Goal: Task Accomplishment & Management: Manage account settings

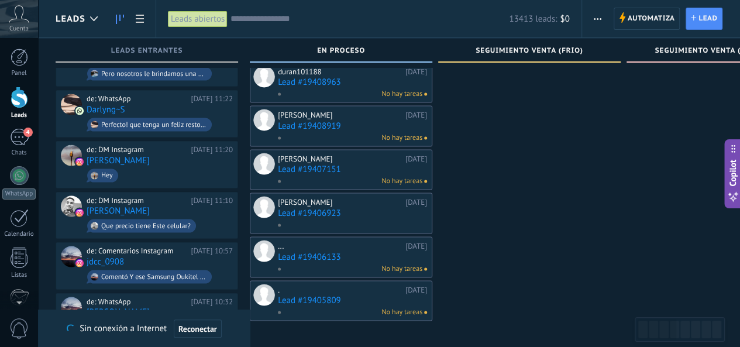
scroll to position [876, 0]
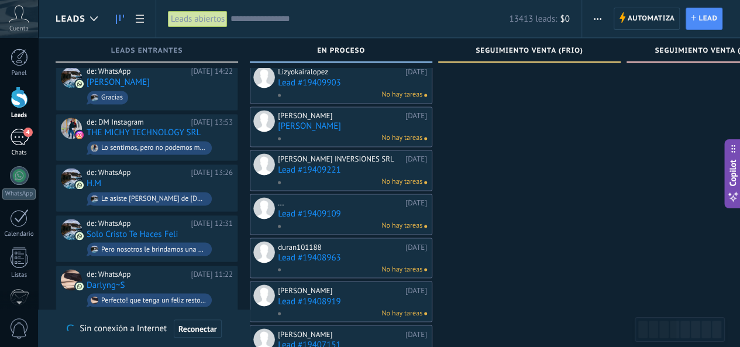
click at [22, 133] on div "4" at bounding box center [19, 137] width 19 height 17
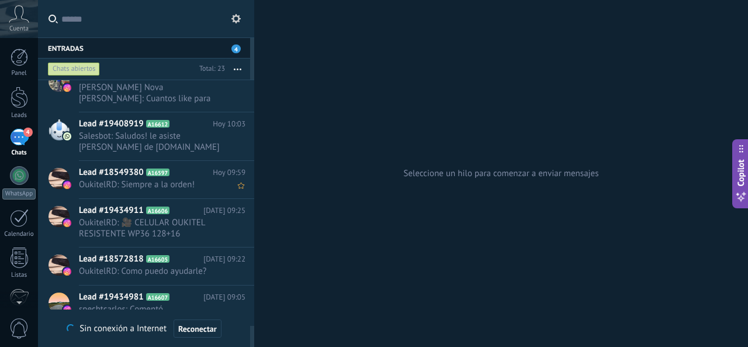
scroll to position [496, 0]
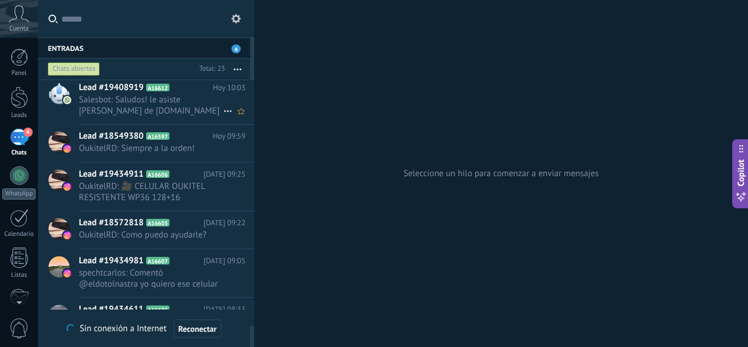
click at [178, 108] on span "Salesbot: Saludos! le asiste [PERSON_NAME] de [DOMAIN_NAME]" at bounding box center [151, 105] width 144 height 22
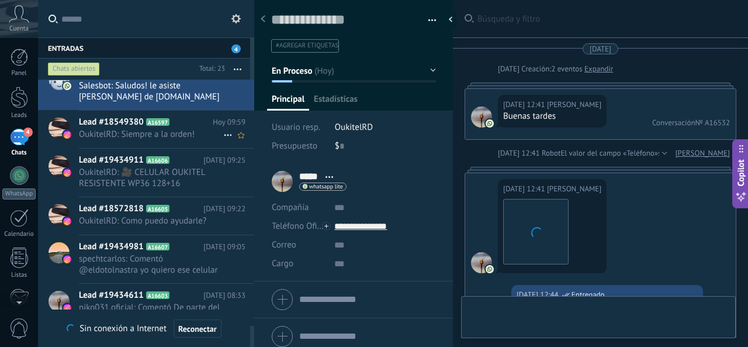
scroll to position [18, 0]
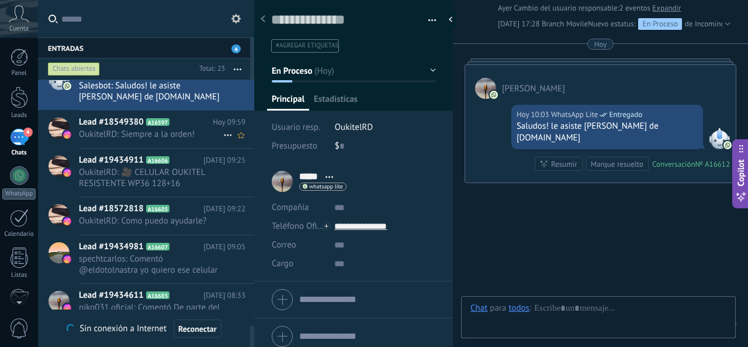
click at [188, 132] on span "OukitelRD: Siempre a la orden!" at bounding box center [151, 134] width 144 height 11
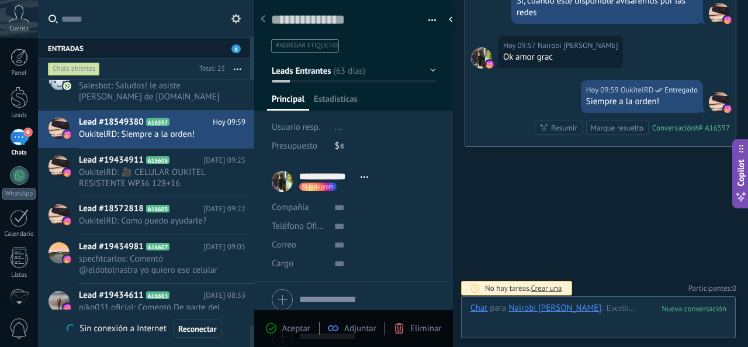
scroll to position [18, 0]
click at [158, 175] on span "OukitelRD: 🎥 CELULAR OUKITEL RESISTENTE WP36 128+16 RD$9,500.00 CELULAR OUKITEL…" at bounding box center [151, 178] width 144 height 22
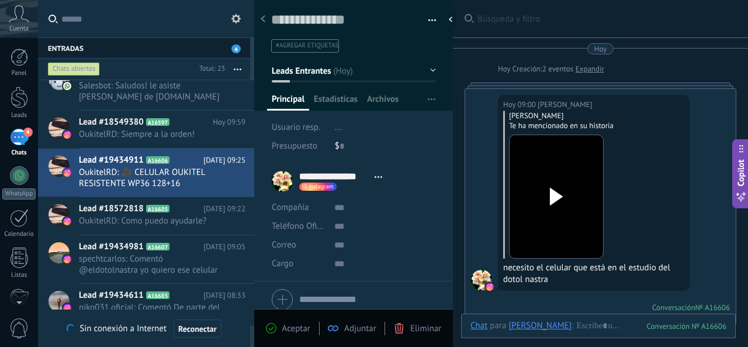
scroll to position [685, 0]
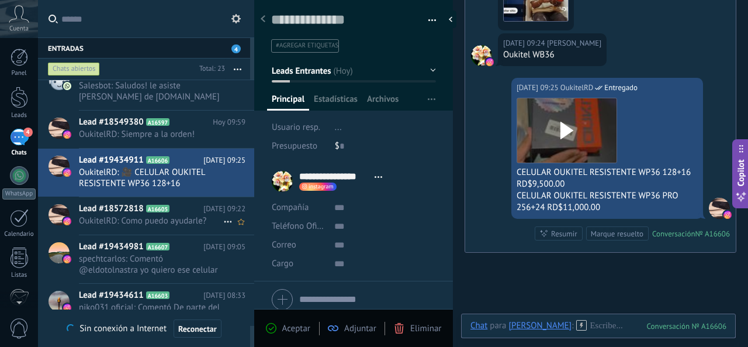
click at [145, 219] on span "OukitelRD: Como puedo ayudarle?" at bounding box center [151, 220] width 144 height 11
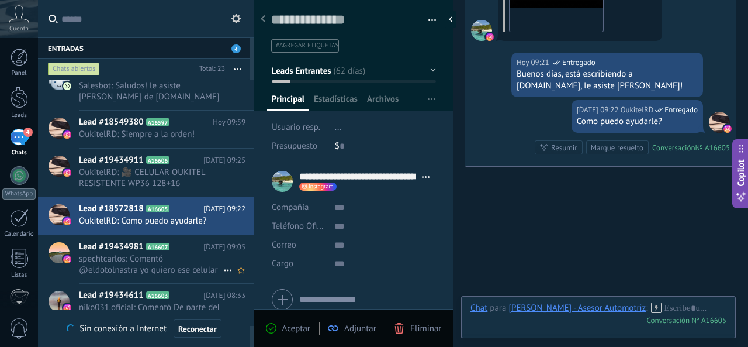
scroll to position [568, 0]
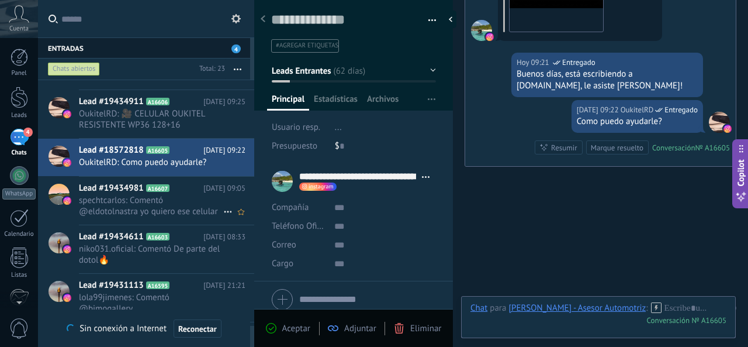
click at [182, 207] on span "spechtcarlos: Comentó @eldotolnastra yo quiero ese celular" at bounding box center [151, 206] width 144 height 22
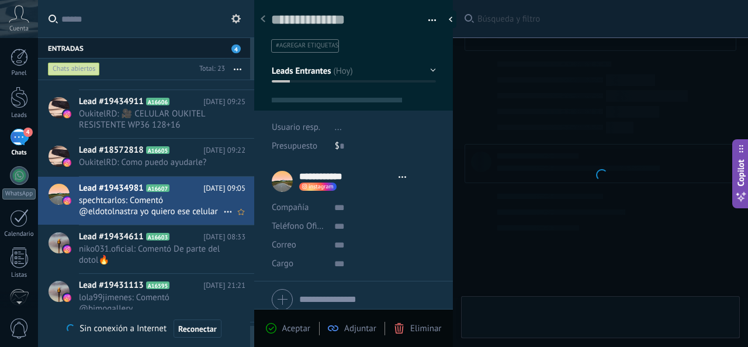
type textarea "**********"
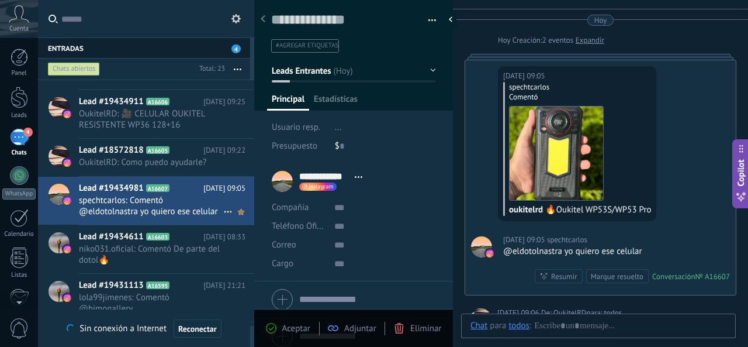
scroll to position [18, 0]
click at [430, 70] on button "Leads Entrantes" at bounding box center [354, 70] width 164 height 21
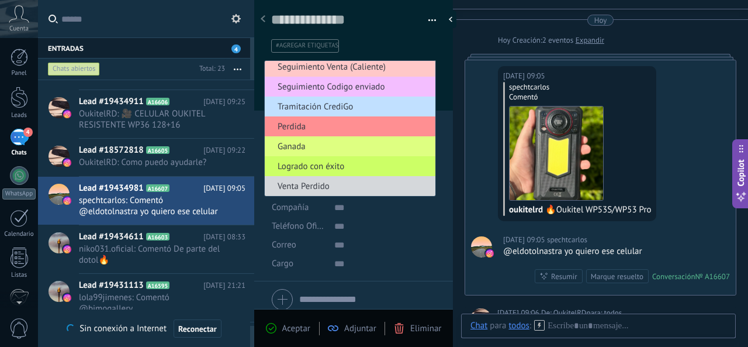
scroll to position [0, 0]
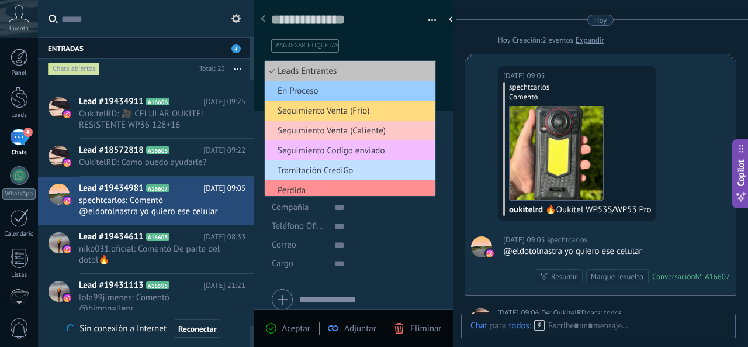
click at [412, 46] on ul "#agregar etiquetas" at bounding box center [351, 46] width 163 height 16
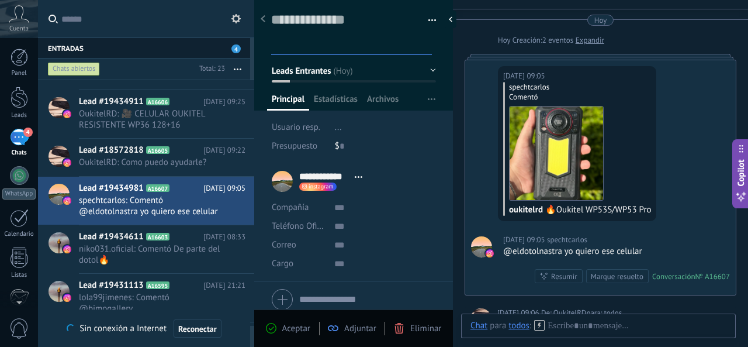
click at [402, 67] on button "Leads Entrantes" at bounding box center [354, 70] width 164 height 21
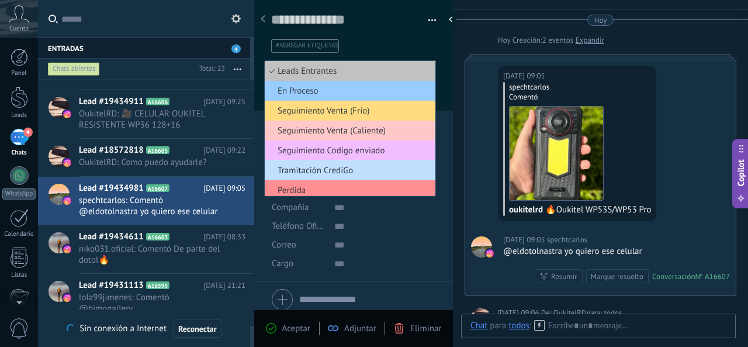
click at [396, 40] on ul "#agregar etiquetas" at bounding box center [351, 46] width 163 height 16
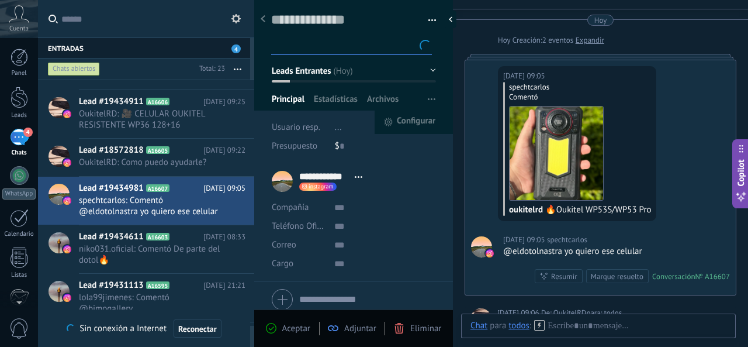
click at [429, 101] on span "button" at bounding box center [432, 99] width 8 height 22
click at [430, 98] on icon "button" at bounding box center [432, 99] width 8 height 2
click at [412, 96] on div "Configurar Principal Estadísticas Archivos" at bounding box center [354, 102] width 174 height 17
click at [428, 96] on span "button" at bounding box center [432, 99] width 8 height 22
click at [400, 122] on span "Configurar" at bounding box center [416, 122] width 39 height 23
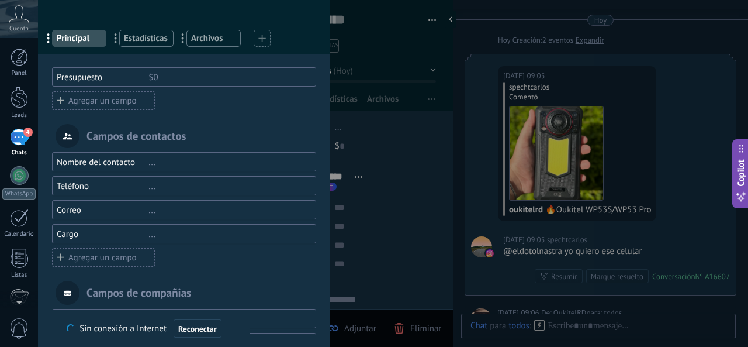
scroll to position [7, 0]
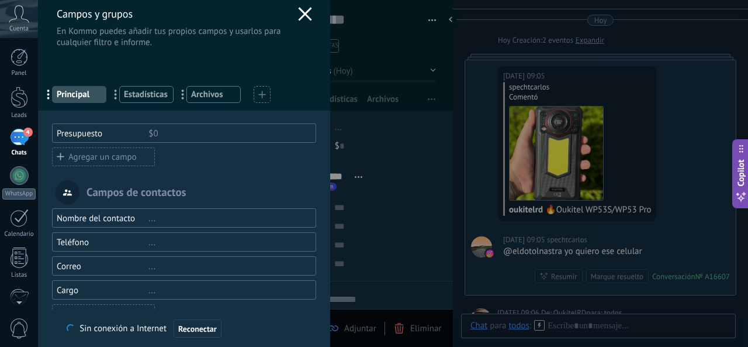
click at [301, 13] on use at bounding box center [304, 13] width 13 height 13
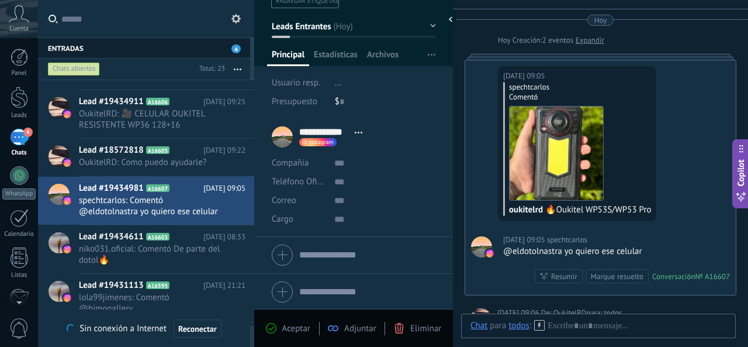
scroll to position [0, 0]
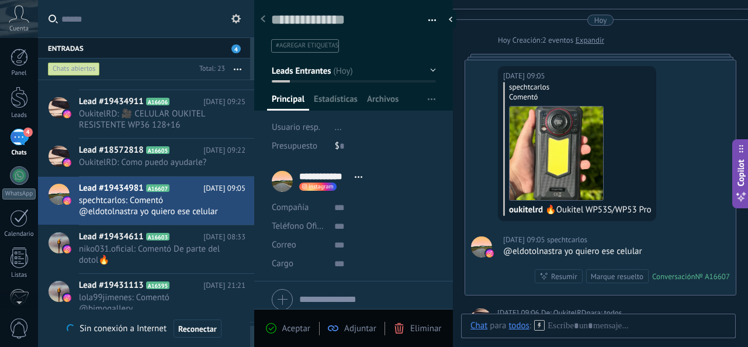
click at [432, 71] on div at bounding box center [353, 51] width 199 height 118
click at [429, 69] on button "Leads Entrantes" at bounding box center [354, 70] width 164 height 21
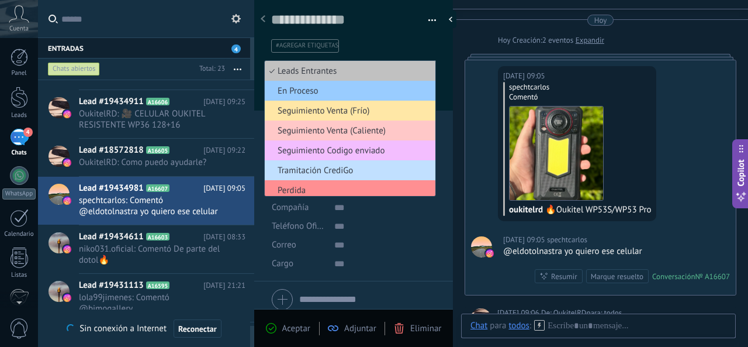
scroll to position [65, 0]
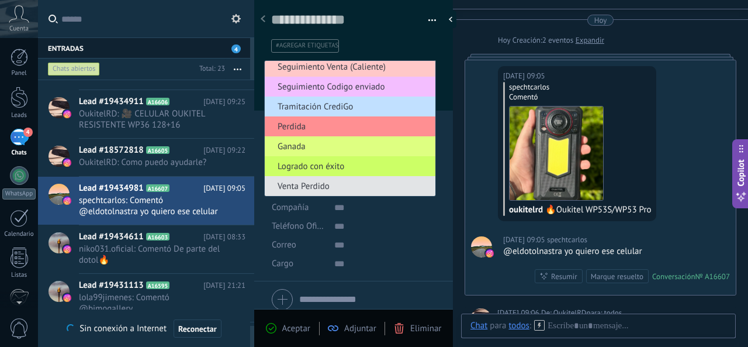
click at [392, 183] on span "Venta Perdido" at bounding box center [348, 186] width 167 height 11
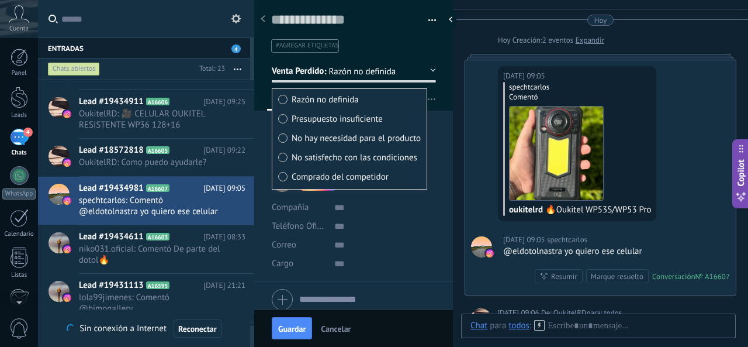
click at [428, 68] on button "Venta Perdido" at bounding box center [354, 70] width 164 height 21
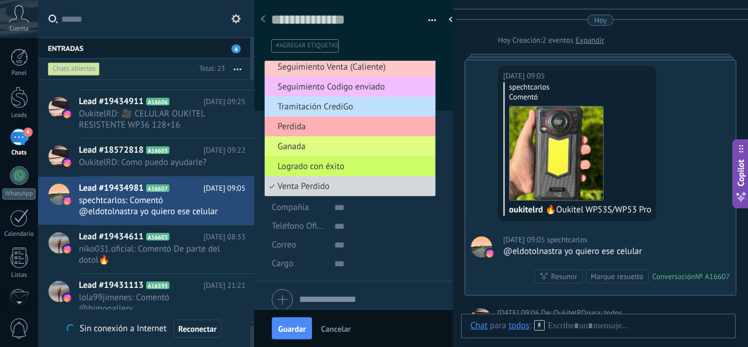
click at [317, 122] on span "Perdida" at bounding box center [348, 126] width 167 height 11
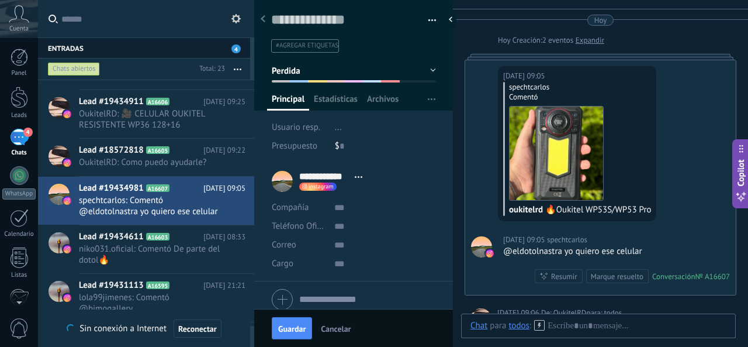
click at [428, 69] on button "Perdida" at bounding box center [354, 70] width 164 height 21
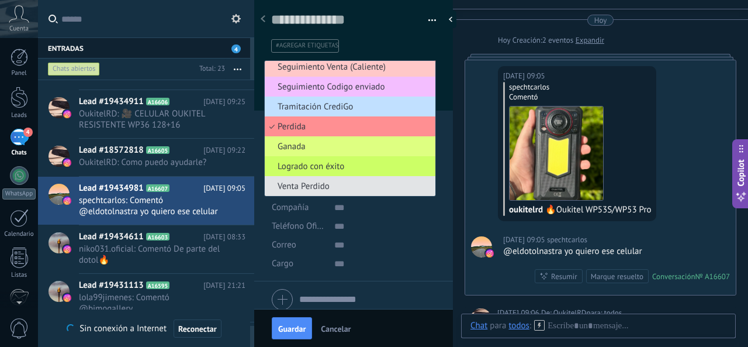
click at [330, 187] on span "Venta Perdido" at bounding box center [348, 186] width 167 height 11
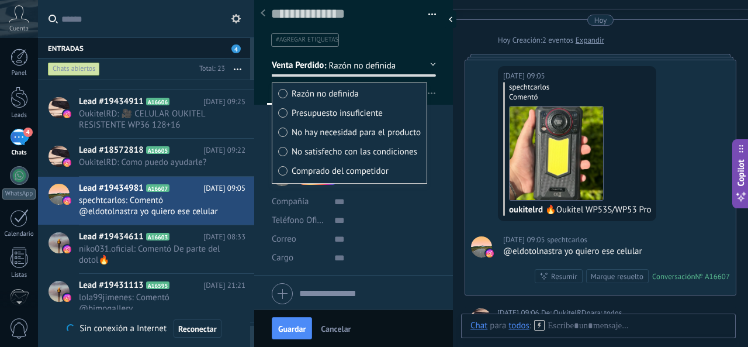
scroll to position [0, 0]
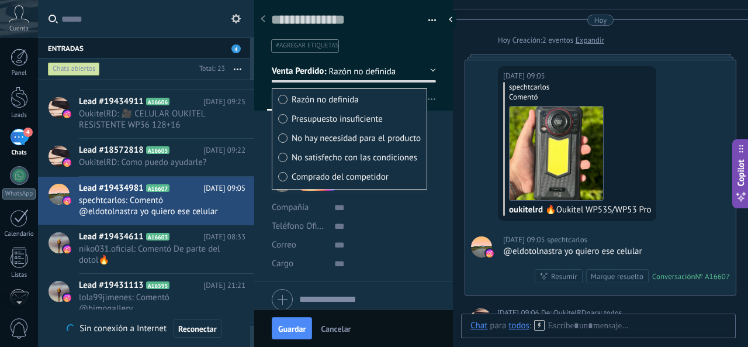
click at [417, 47] on ul "#agregar etiquetas" at bounding box center [351, 46] width 163 height 16
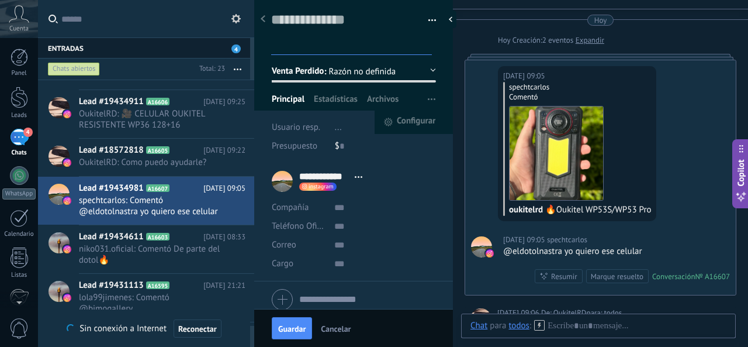
click at [429, 98] on span "button" at bounding box center [432, 99] width 8 height 22
click at [338, 96] on span "Estadísticas" at bounding box center [336, 102] width 44 height 17
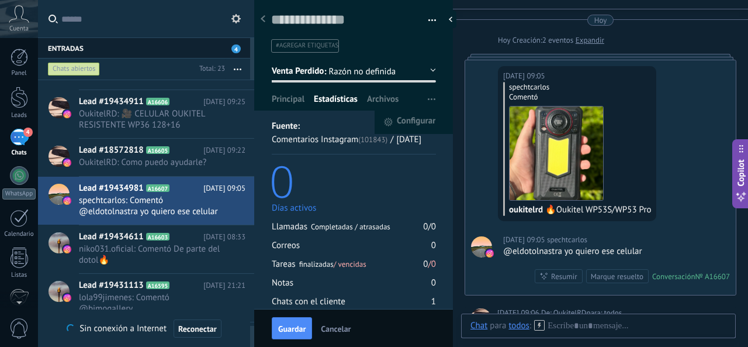
click at [428, 96] on span "button" at bounding box center [432, 99] width 8 height 22
click at [14, 92] on div at bounding box center [20, 98] width 18 height 22
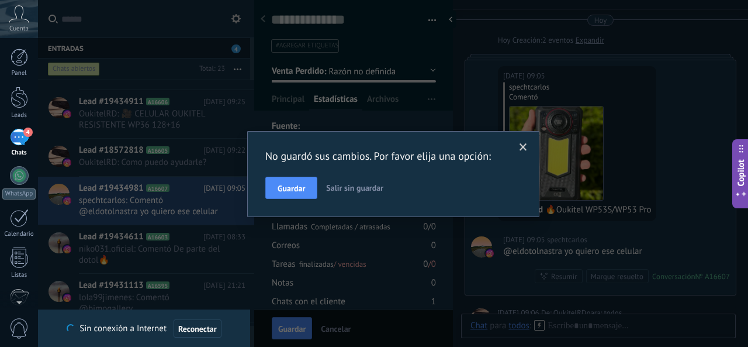
click at [365, 185] on span "Salir sin guardar" at bounding box center [354, 187] width 57 height 11
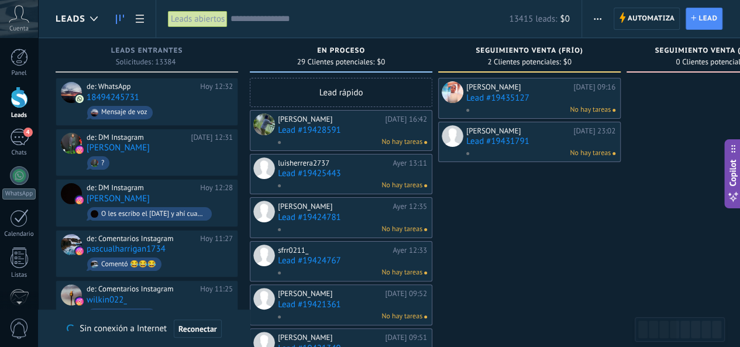
click at [597, 19] on icon "button" at bounding box center [597, 19] width 8 height 2
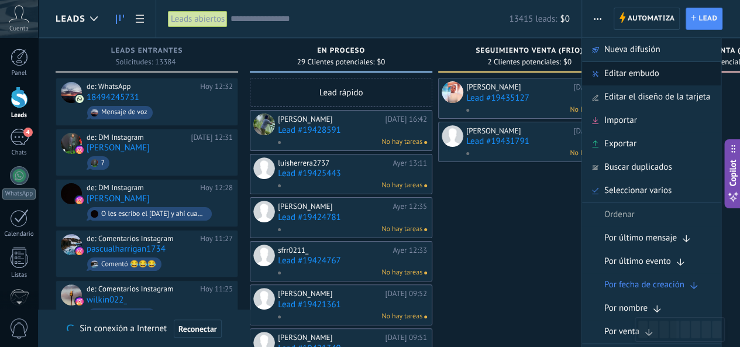
click at [643, 74] on span "Editar embudo" at bounding box center [631, 73] width 55 height 23
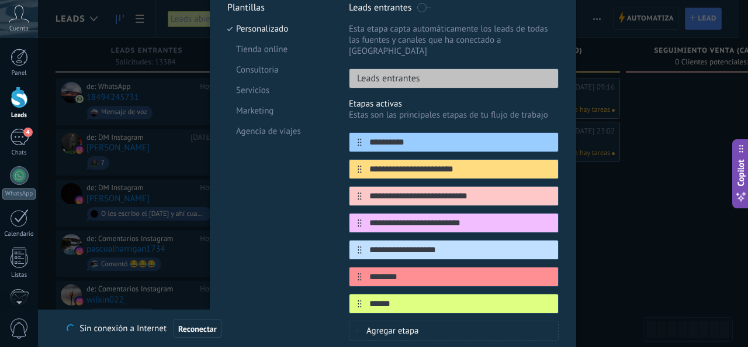
scroll to position [175, 0]
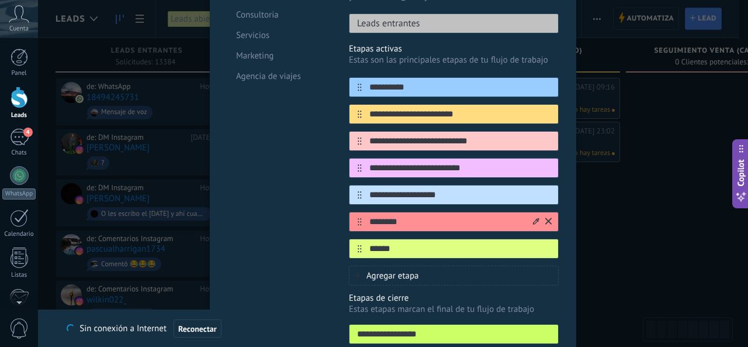
click at [549, 217] on icon at bounding box center [548, 220] width 6 height 6
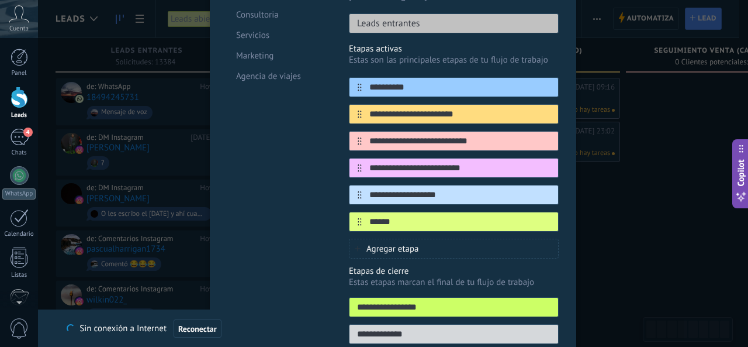
click at [0, 0] on icon at bounding box center [0, 0] width 0 height 0
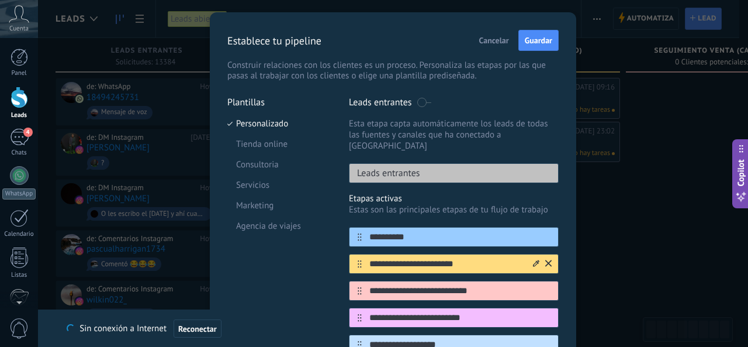
scroll to position [0, 0]
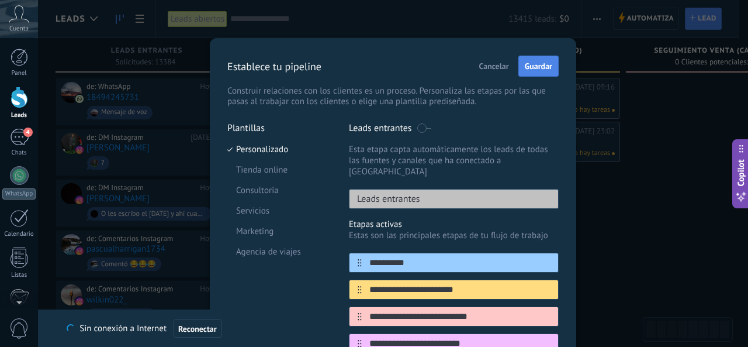
click at [537, 65] on span "Guardar" at bounding box center [538, 66] width 27 height 8
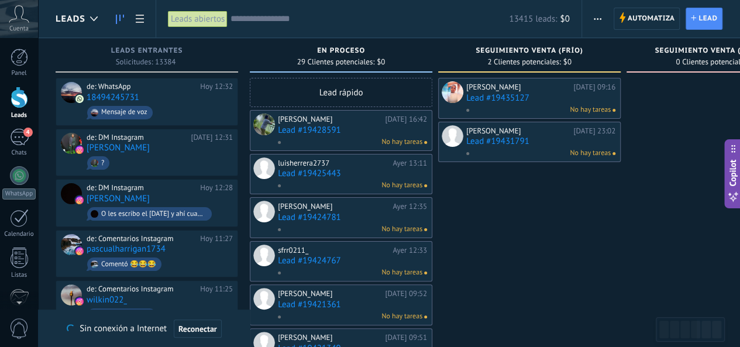
click at [598, 20] on span "button" at bounding box center [597, 19] width 8 height 22
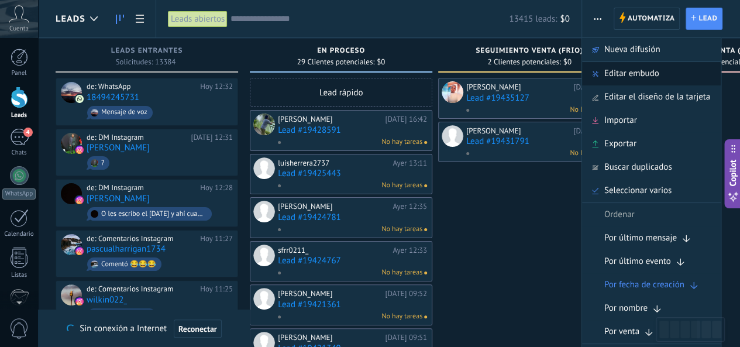
click at [623, 66] on span "Editar embudo" at bounding box center [631, 73] width 55 height 23
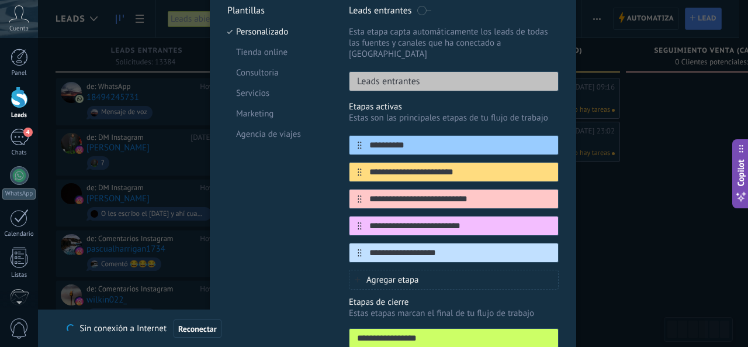
scroll to position [194, 0]
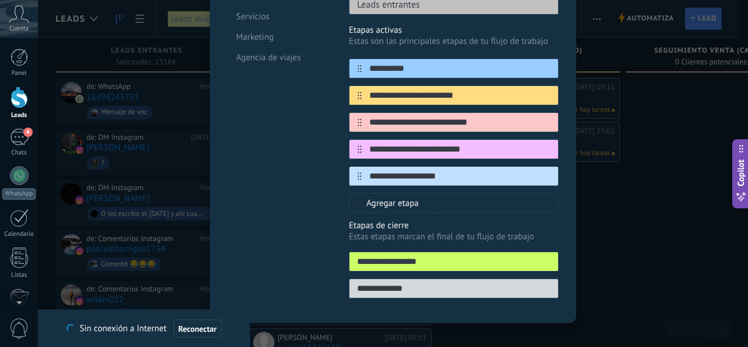
click at [393, 220] on p "Etapas de cierre" at bounding box center [454, 225] width 210 height 11
click at [465, 193] on div "Agregar etapa" at bounding box center [454, 203] width 210 height 20
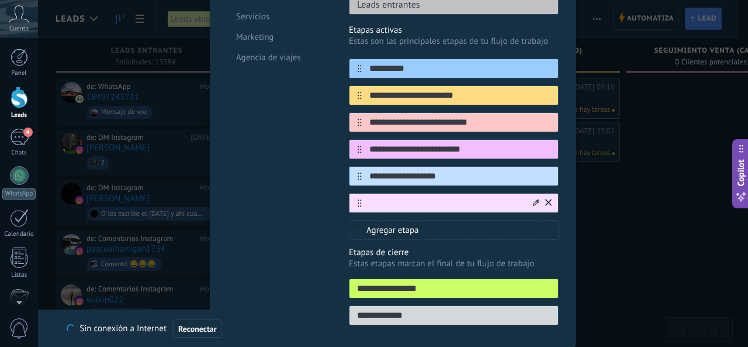
click at [547, 199] on icon at bounding box center [548, 202] width 6 height 7
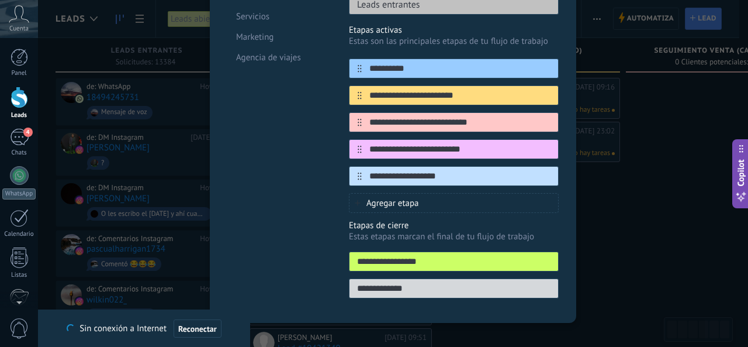
click at [663, 154] on div "**********" at bounding box center [393, 173] width 710 height 347
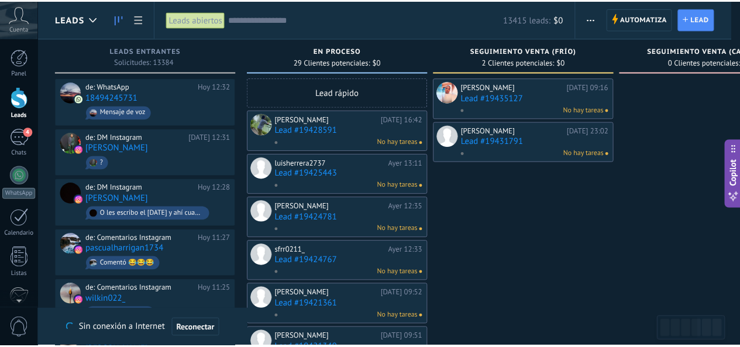
scroll to position [0, 0]
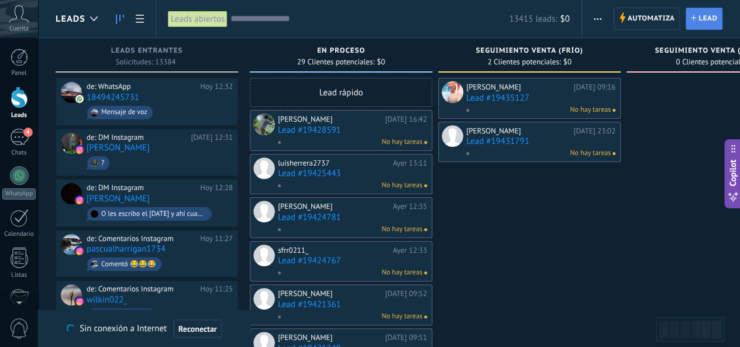
click at [702, 16] on span "Lead" at bounding box center [707, 18] width 19 height 21
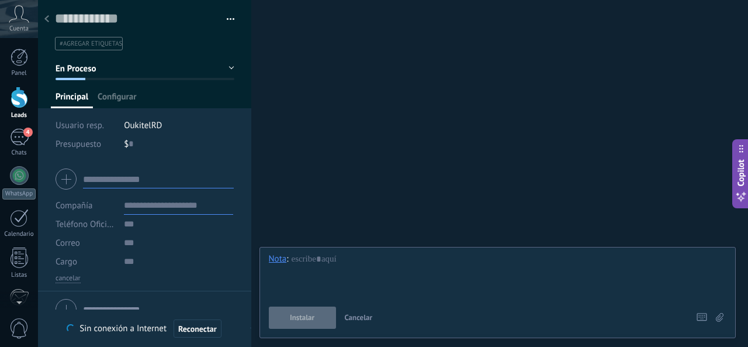
click at [42, 19] on div at bounding box center [47, 19] width 16 height 23
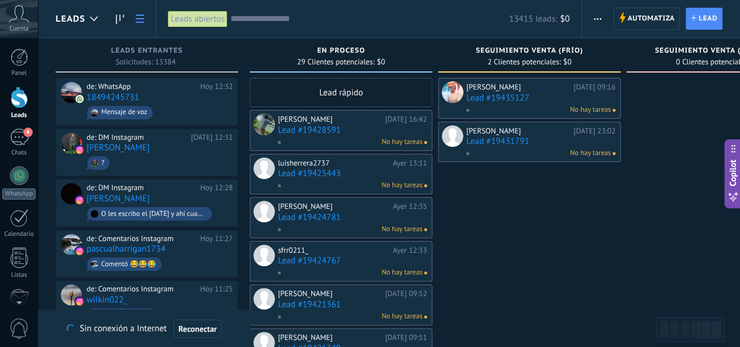
click at [144, 15] on link at bounding box center [140, 19] width 20 height 23
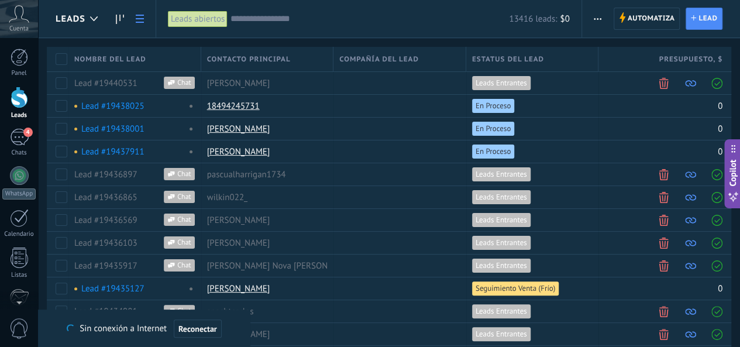
click at [141, 17] on icon at bounding box center [140, 19] width 8 height 8
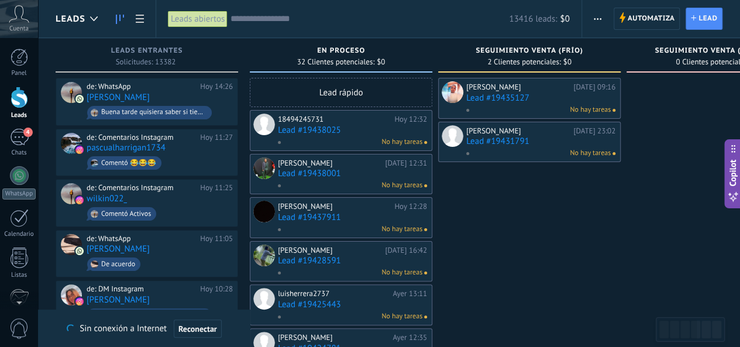
click at [364, 85] on div "Lead rápido" at bounding box center [341, 92] width 182 height 29
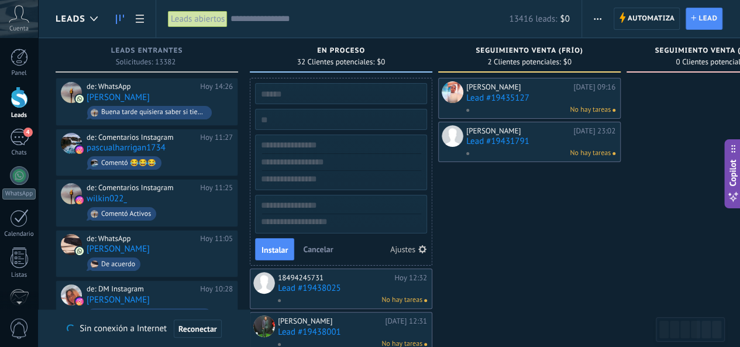
click at [320, 247] on span "Cancelar" at bounding box center [318, 249] width 30 height 11
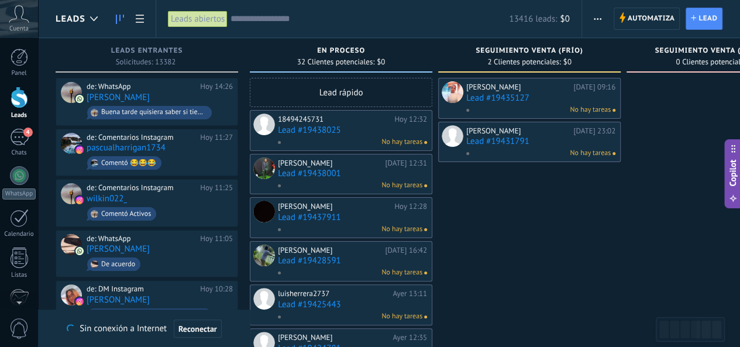
drag, startPoint x: 355, startPoint y: 96, endPoint x: 330, endPoint y: 89, distance: 25.4
click at [330, 89] on div "Lead rápido" at bounding box center [341, 92] width 182 height 29
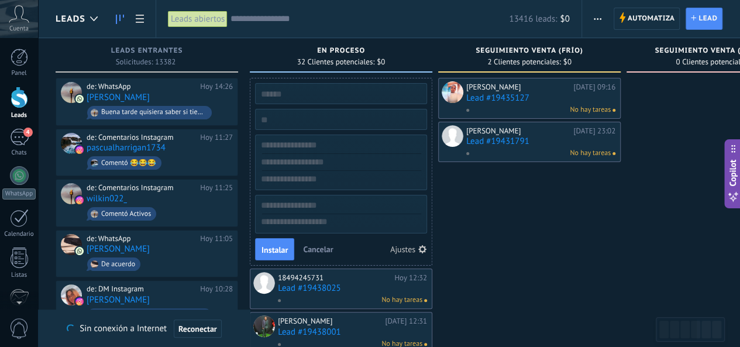
click at [416, 246] on button "Ajustes" at bounding box center [408, 249] width 45 height 16
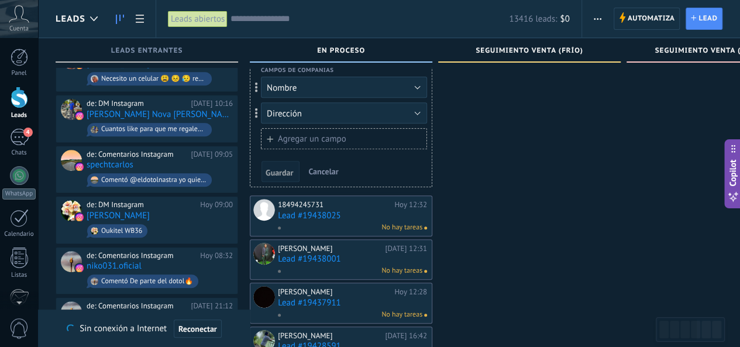
scroll to position [234, 0]
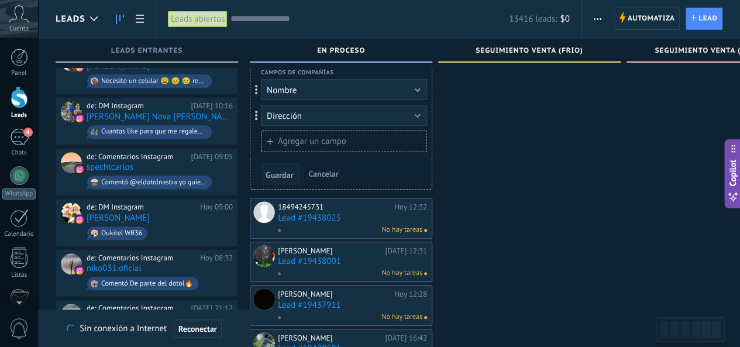
click at [319, 176] on span "Cancelar" at bounding box center [323, 173] width 30 height 11
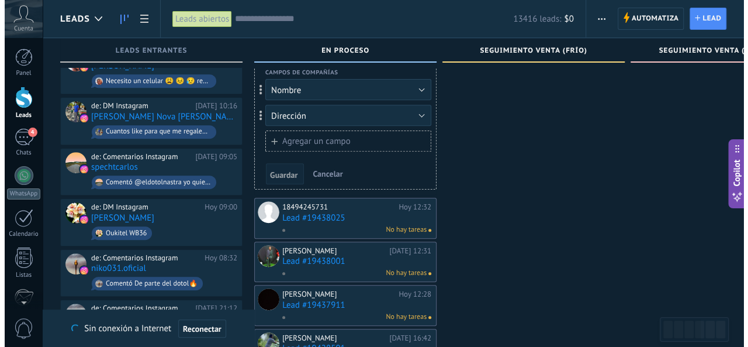
scroll to position [0, 0]
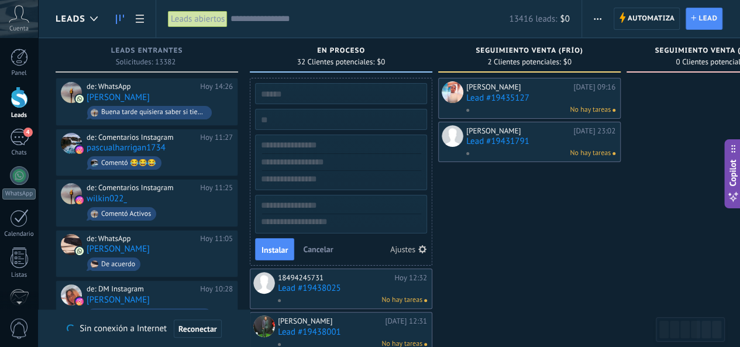
click at [307, 250] on span "Cancelar" at bounding box center [318, 249] width 30 height 11
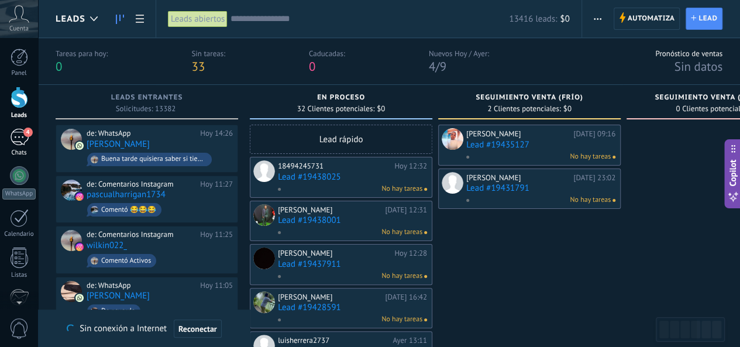
click at [19, 136] on div "4" at bounding box center [19, 137] width 19 height 17
